Goal: Check status: Check status

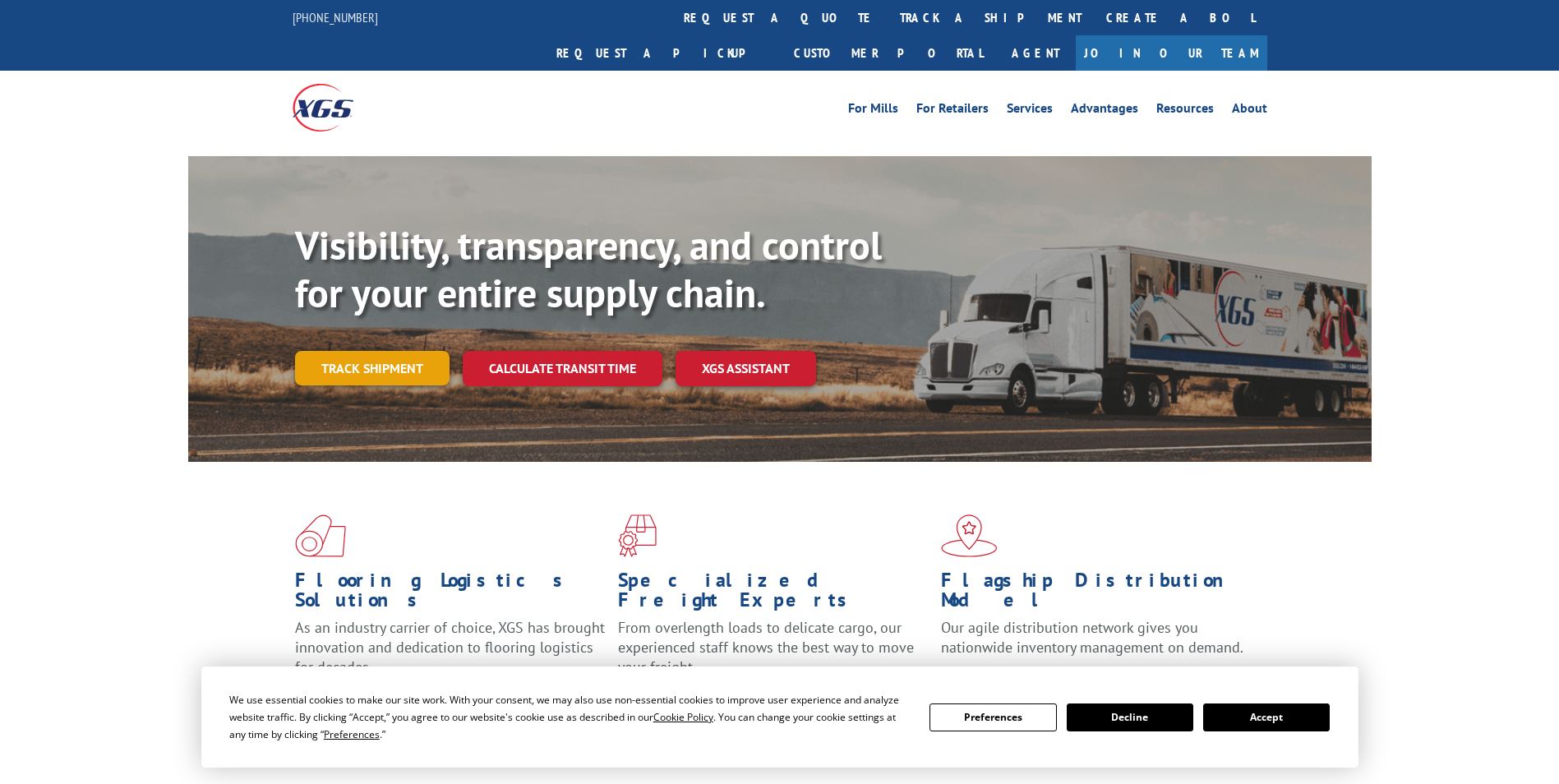
click at [419, 350] on link "Track shipment" at bounding box center [372, 367] width 155 height 35
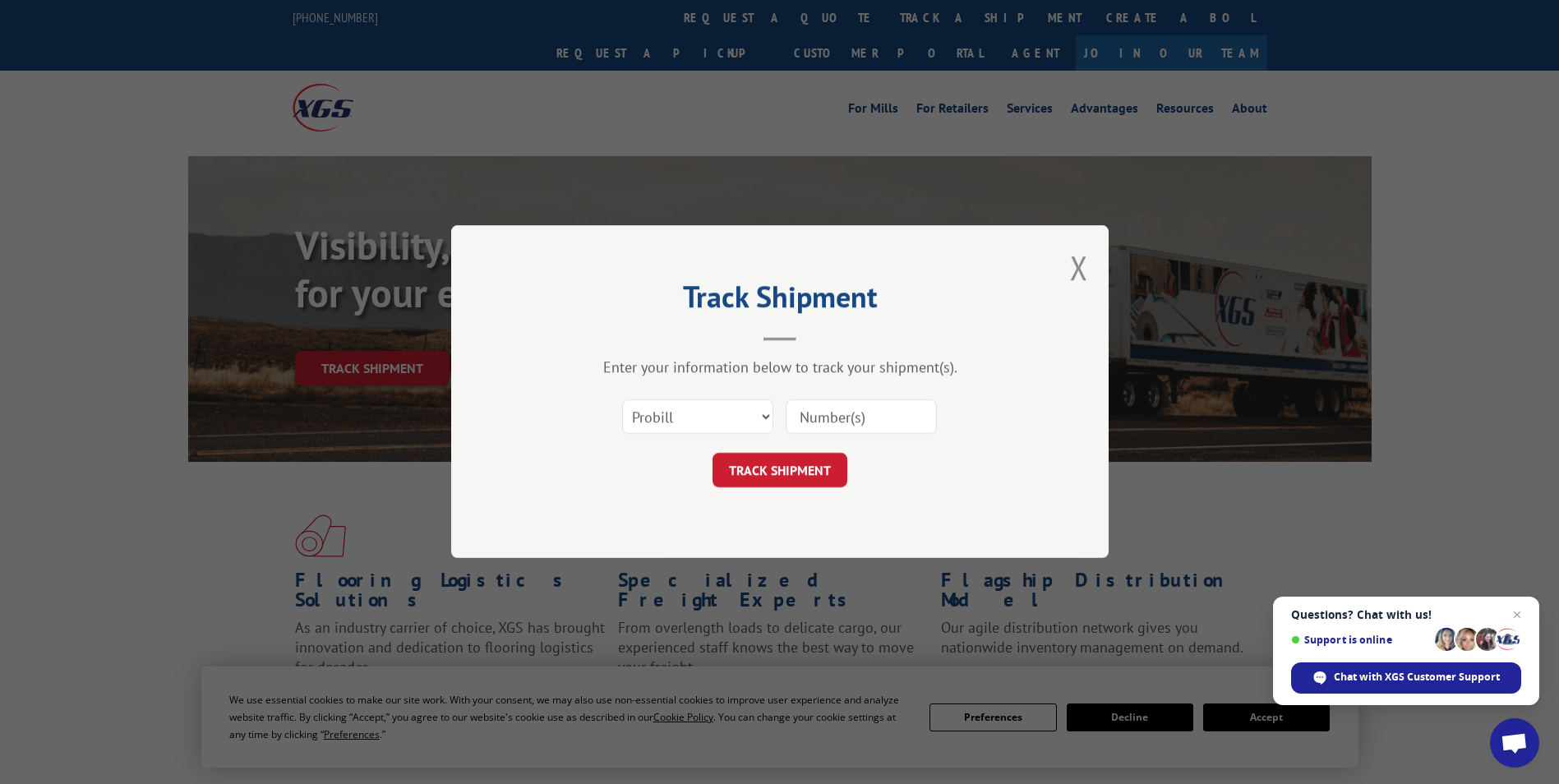
click at [767, 418] on input at bounding box center [862, 418] width 151 height 35
type input "5"
type input "17501426"
click at [767, 477] on button "TRACK SHIPMENT" at bounding box center [780, 470] width 135 height 35
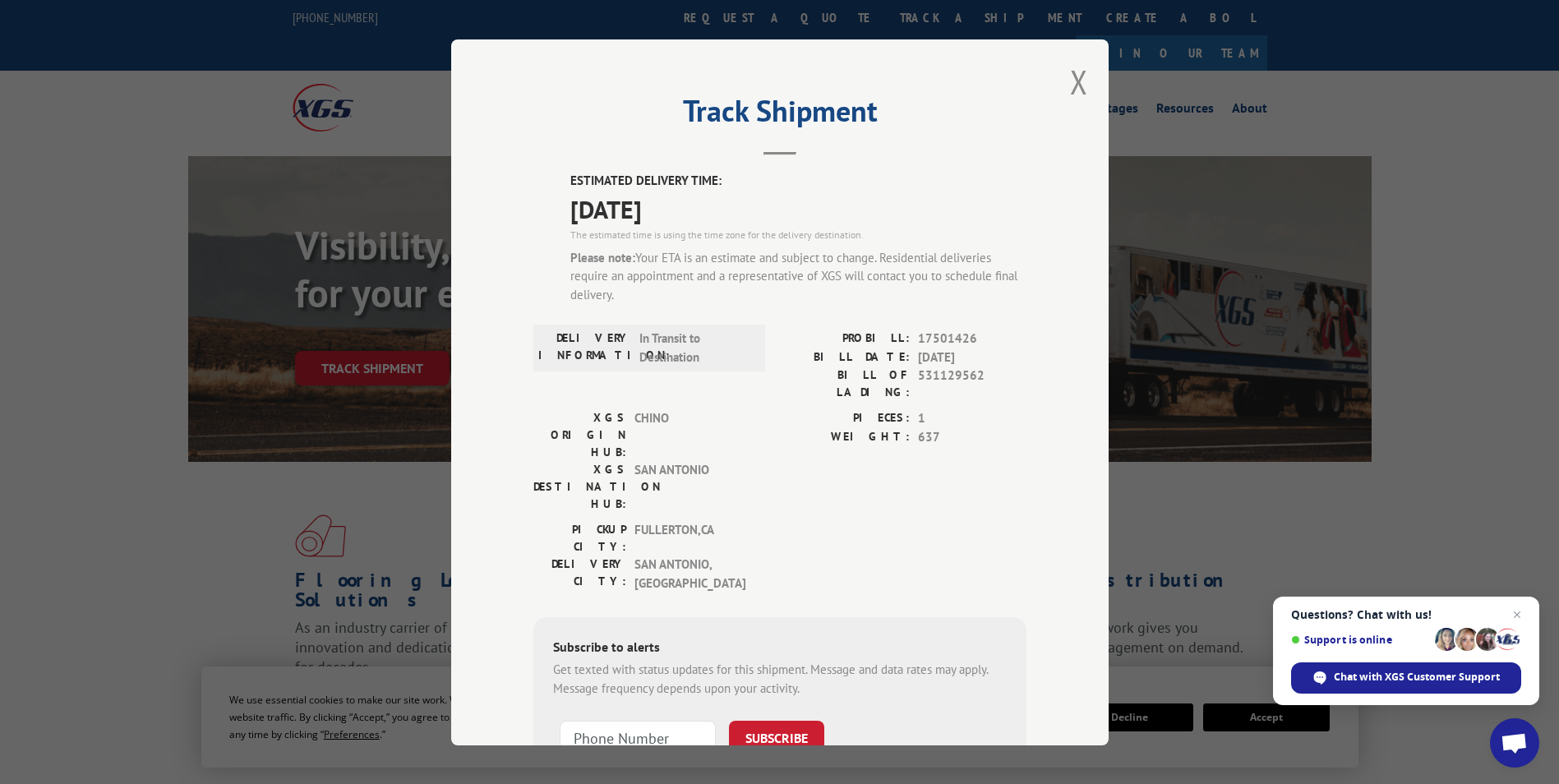
drag, startPoint x: 515, startPoint y: 78, endPoint x: 993, endPoint y: 221, distance: 498.9
click at [767, 221] on div "Track Shipment ESTIMATED DELIVERY TIME: [DATE] The estimated time is using the …" at bounding box center [780, 392] width 658 height 706
click at [767, 221] on span "[DATE]" at bounding box center [798, 208] width 456 height 37
drag, startPoint x: 966, startPoint y: 353, endPoint x: 662, endPoint y: 143, distance: 369.5
click at [669, 150] on header "Track Shipment" at bounding box center [780, 127] width 493 height 56
